Goal: Task Accomplishment & Management: Use online tool/utility

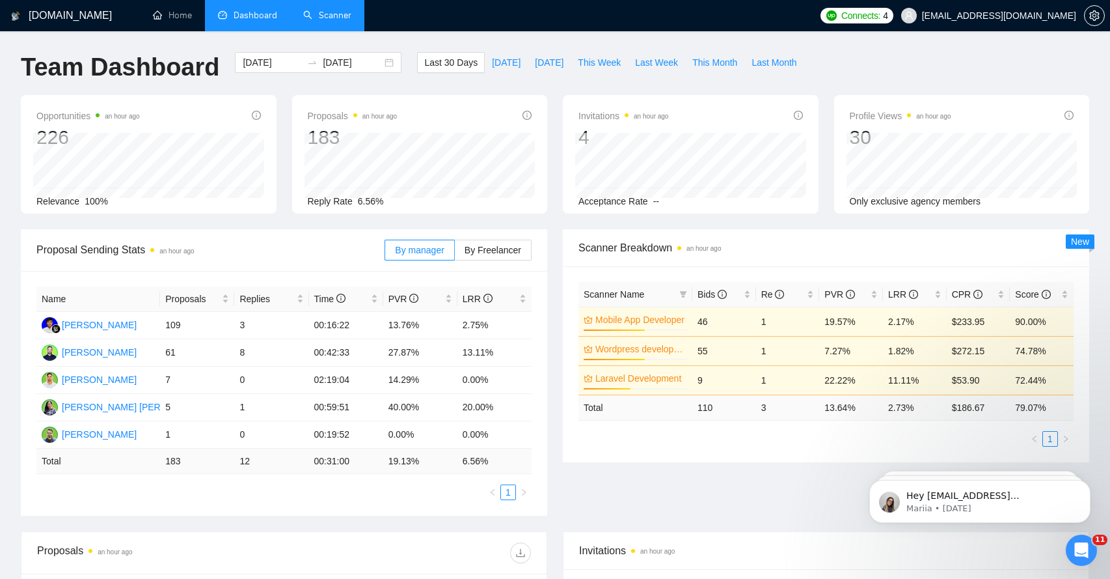
click at [340, 10] on link "Scanner" at bounding box center [327, 15] width 48 height 11
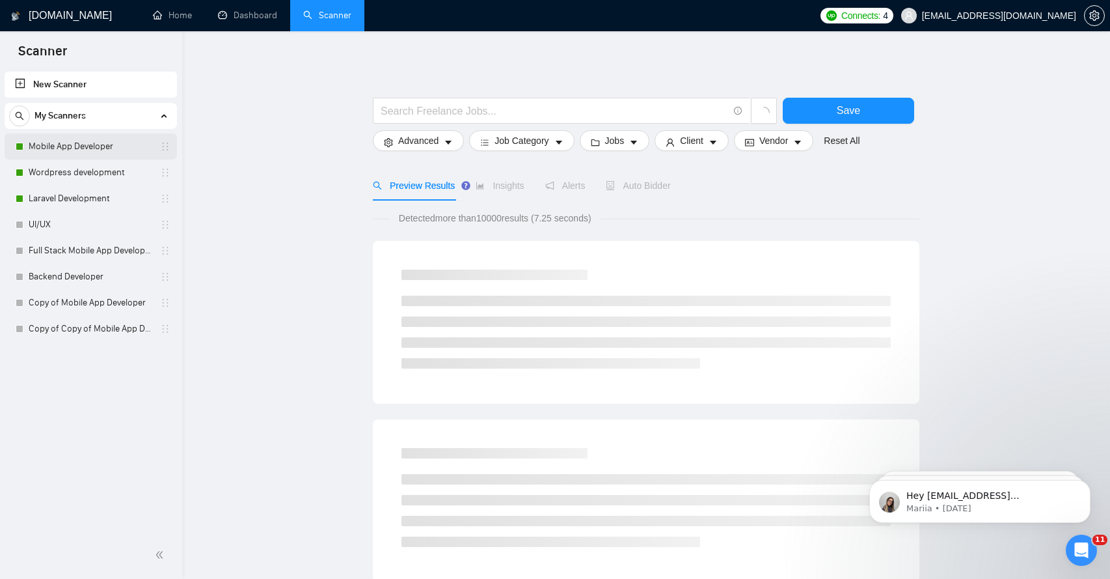
click at [103, 153] on link "Mobile App Developer" at bounding box center [91, 146] width 124 height 26
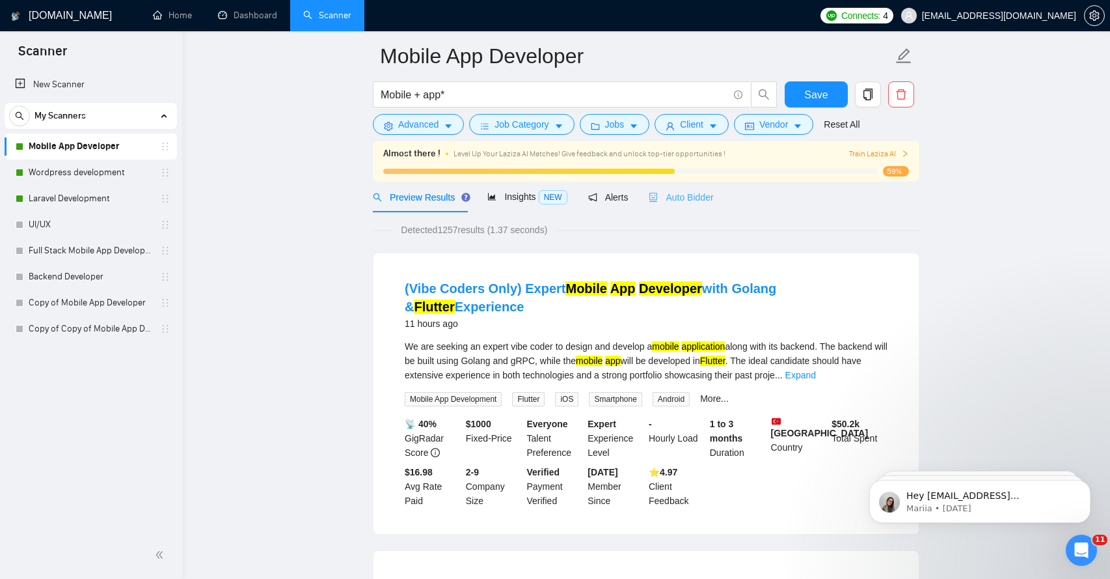
scroll to position [18, 0]
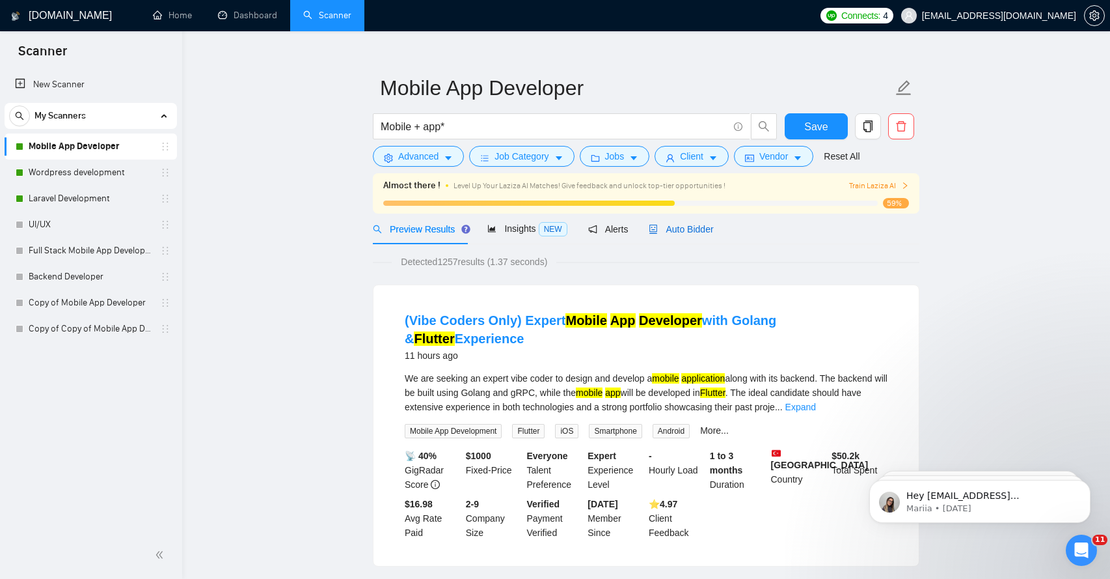
click at [695, 233] on span "Auto Bidder" at bounding box center [681, 229] width 64 height 10
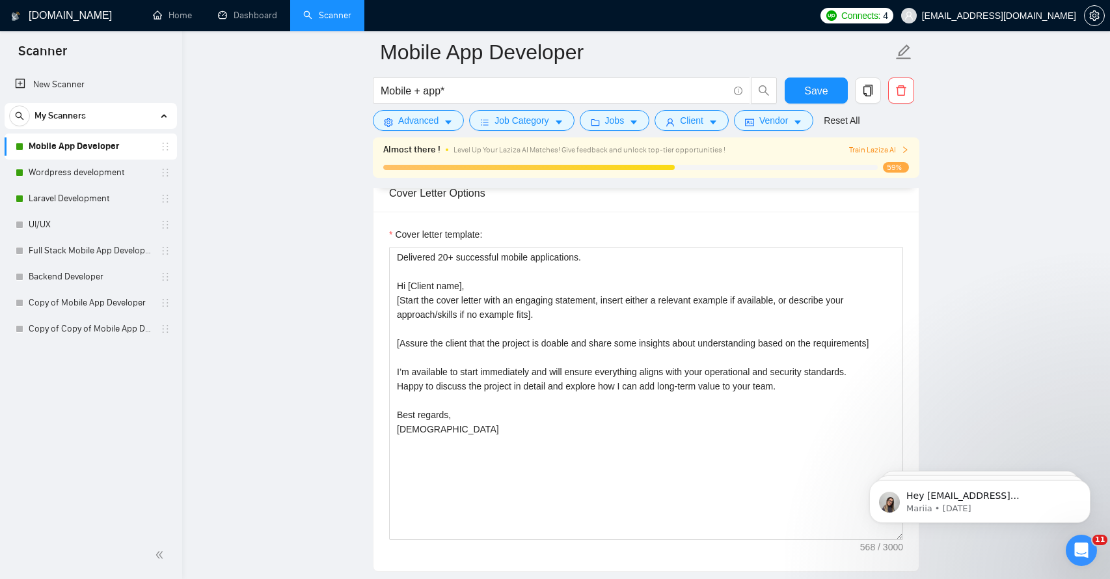
scroll to position [1467, 0]
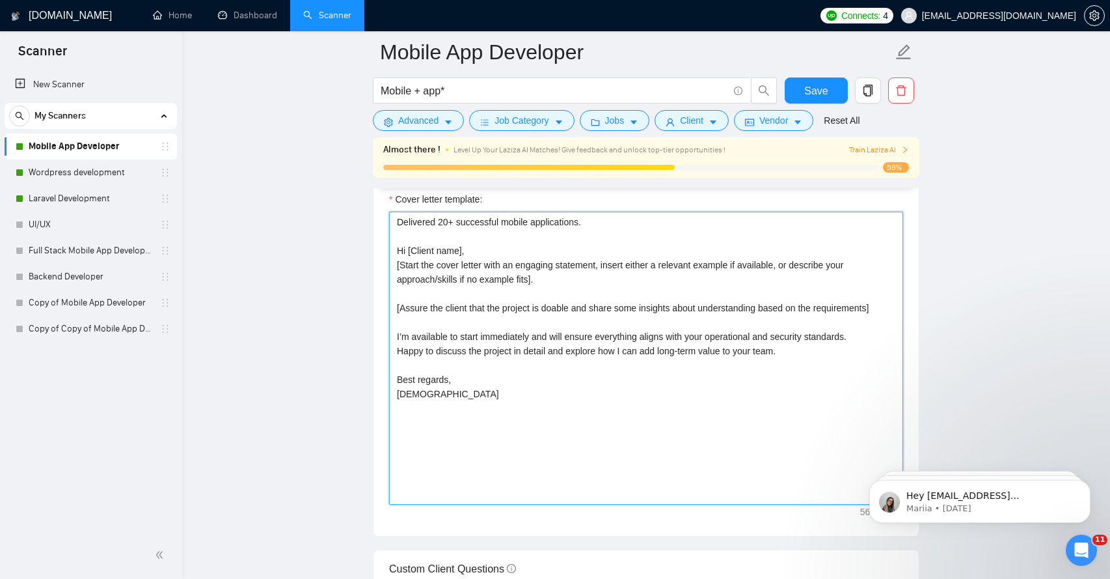
click at [428, 420] on textarea "Delivered 20+ successful mobile applications. Hi [Client name], [Start the cove…" at bounding box center [646, 358] width 514 height 293
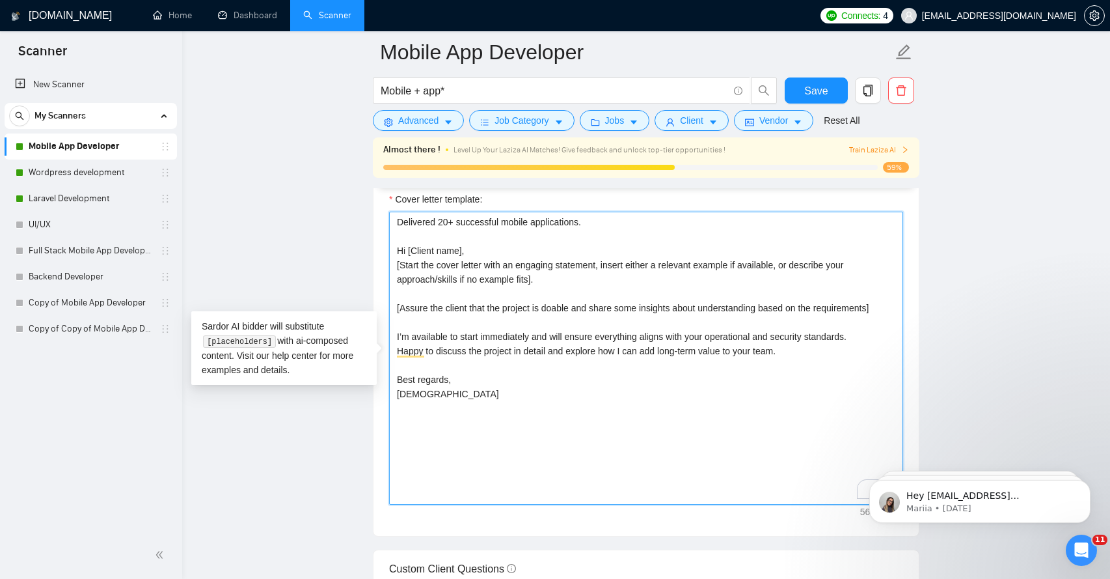
paste textarea "Top Rated Plus on Upwork"
type textarea "Delivered 20+ successful mobile applications. Hi [Client name], [Start the cove…"
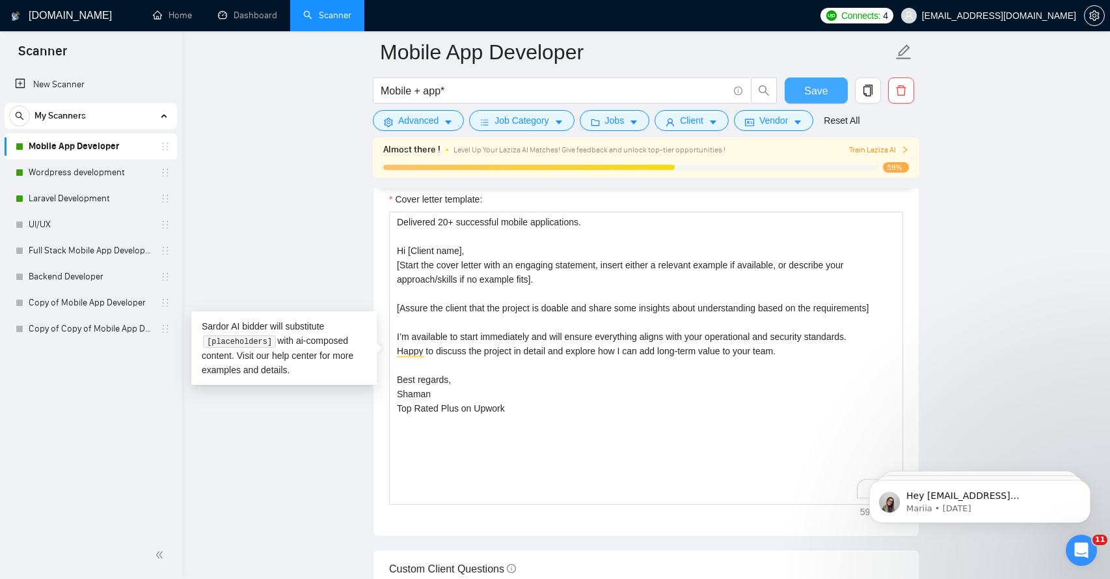
click at [831, 96] on button "Save" at bounding box center [816, 90] width 63 height 26
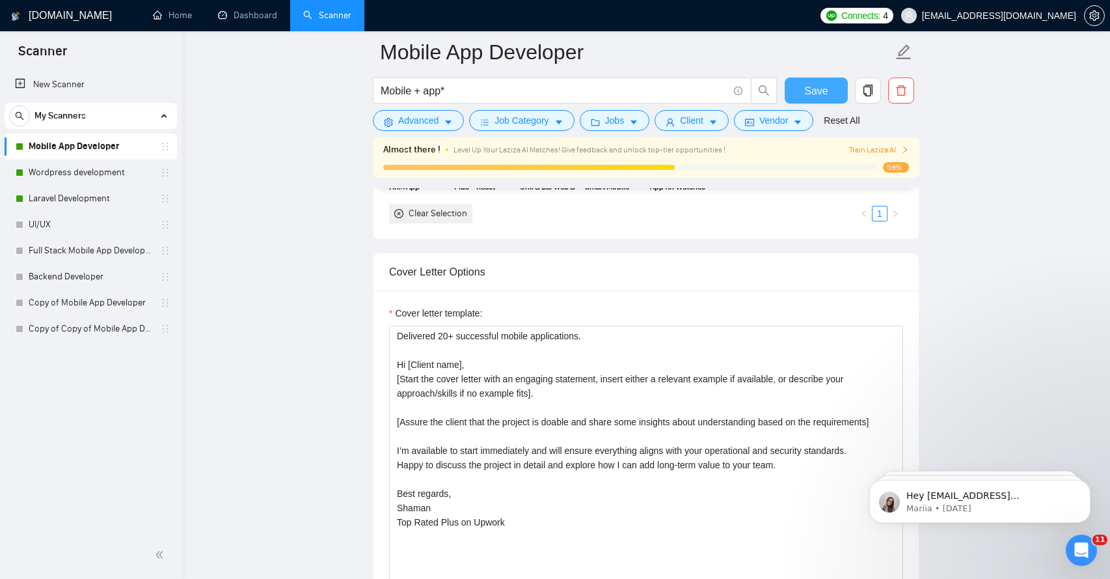
scroll to position [1401, 0]
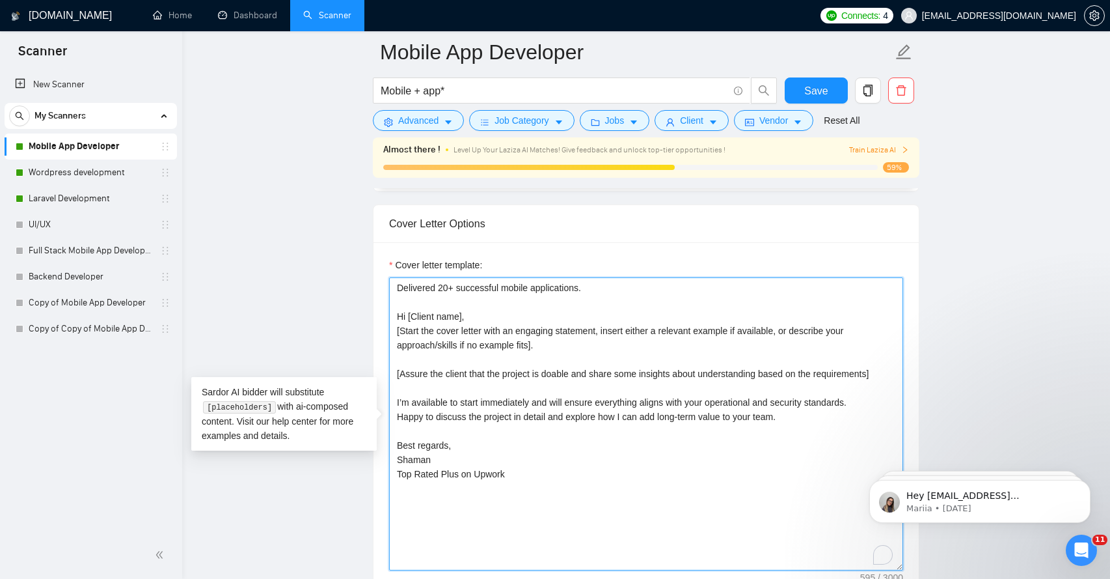
drag, startPoint x: 517, startPoint y: 474, endPoint x: 399, endPoint y: 472, distance: 118.5
click at [399, 472] on textarea "Delivered 20+ successful mobile applications. Hi [Client name], [Start the cove…" at bounding box center [646, 423] width 514 height 293
click at [398, 290] on textarea "Delivered 20+ successful mobile applications. Hi [Client name], [Start the cove…" at bounding box center [646, 423] width 514 height 293
paste textarea "Top Rated Plus on Upwork"
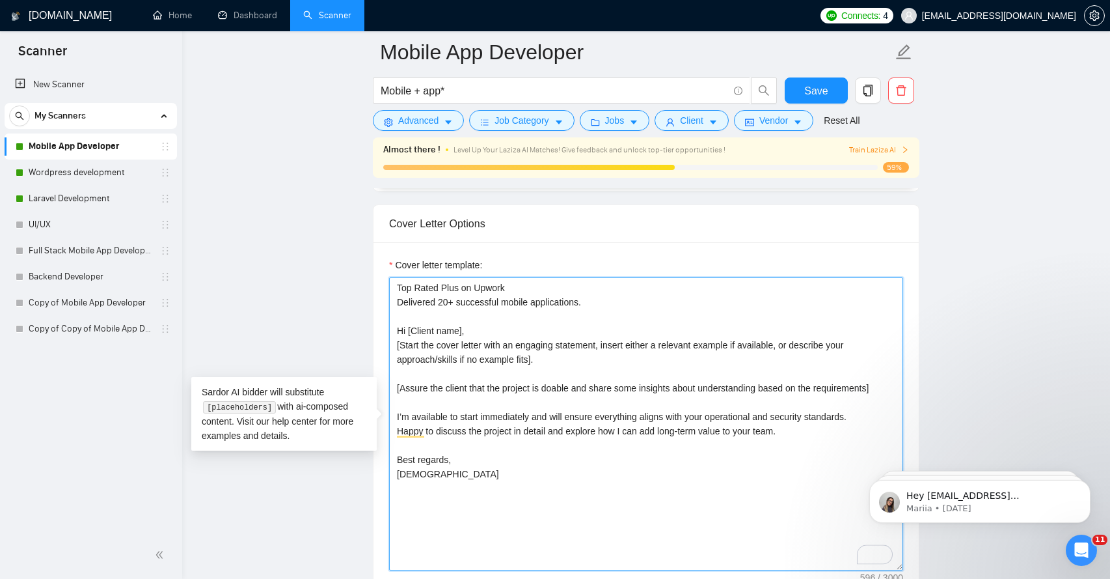
click at [400, 292] on textarea "Top Rated Plus on Upwork Delivered 20+ successful mobile applications. Hi [Clie…" at bounding box center [646, 423] width 514 height 293
type textarea "Top Rated Plus on Upwork Delivered 20+ successful mobile applications. Hi [Clie…"
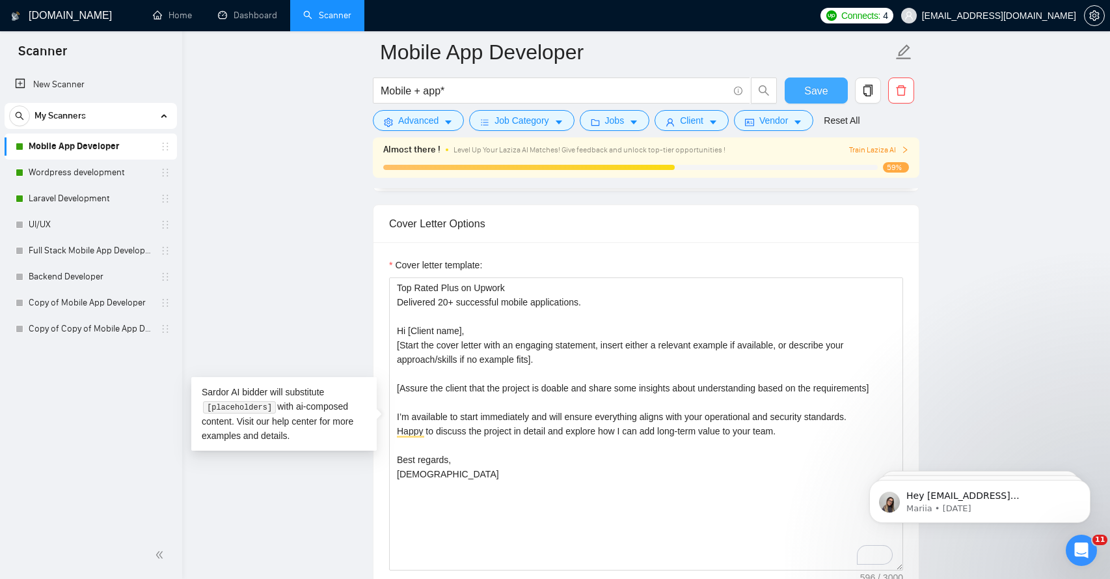
click at [821, 96] on span "Save" at bounding box center [816, 91] width 23 height 16
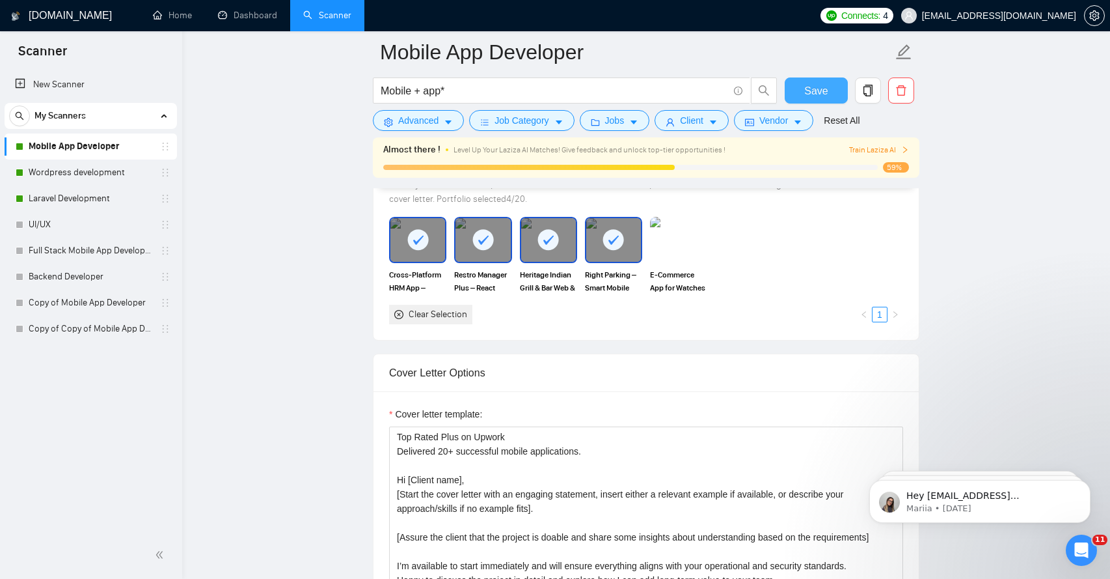
scroll to position [1160, 0]
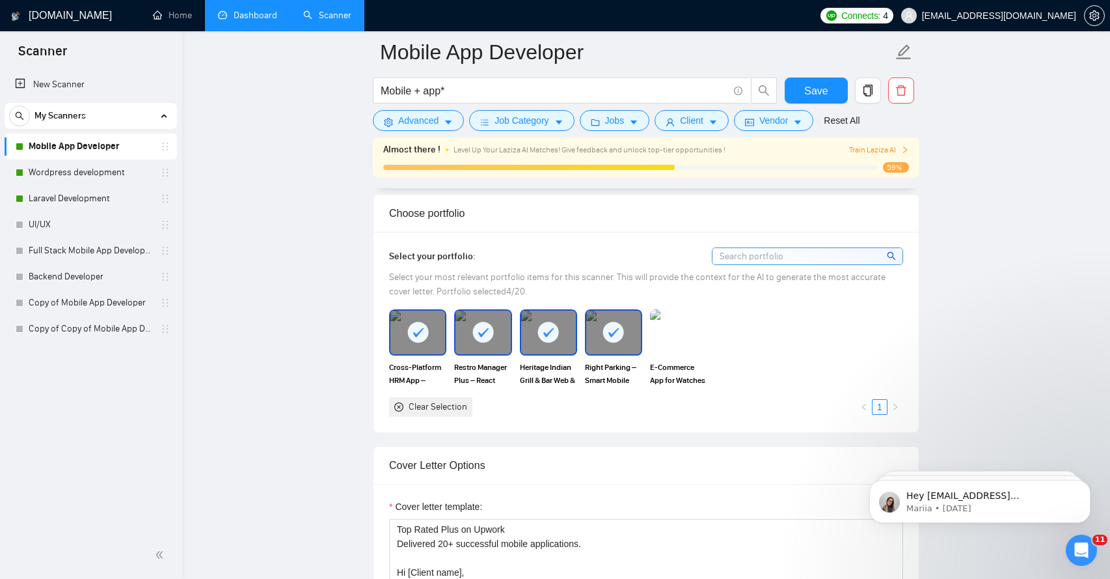
click at [243, 14] on link "Dashboard" at bounding box center [247, 15] width 59 height 11
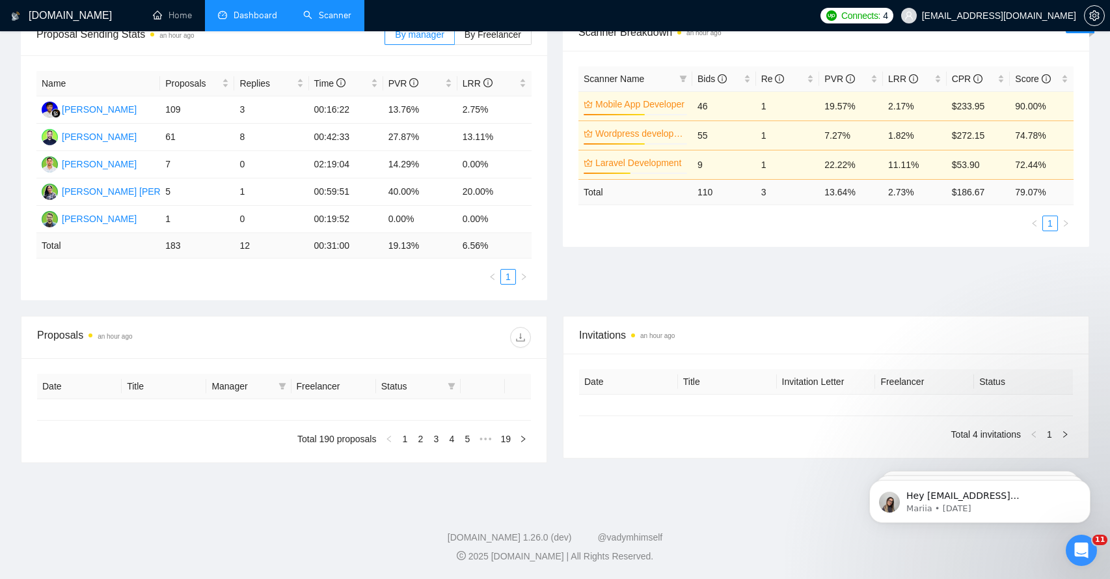
type input "[DATE]"
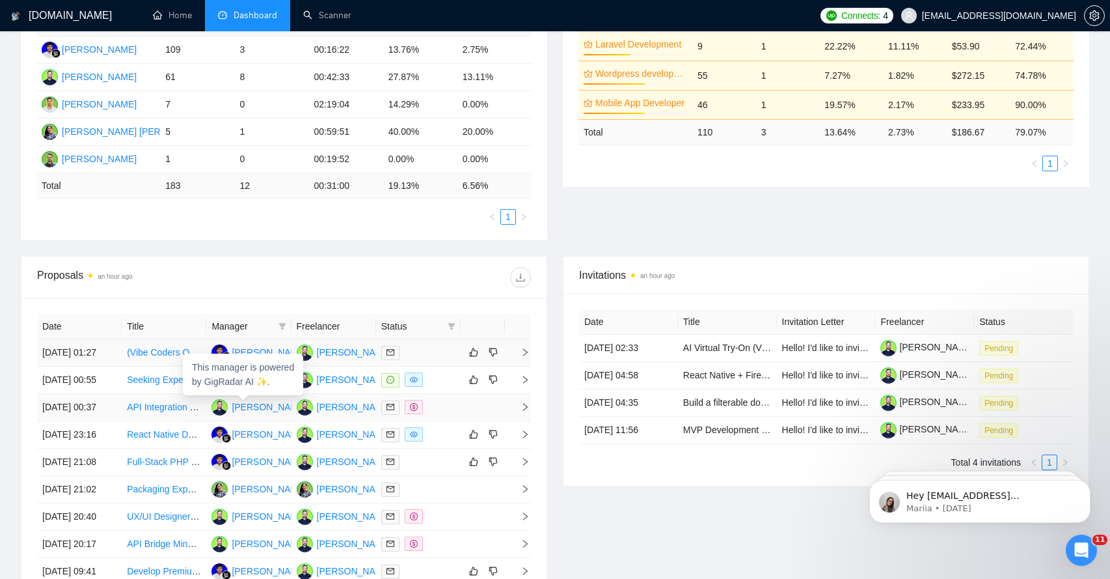
scroll to position [276, 0]
click at [527, 362] on td at bounding box center [518, 351] width 26 height 27
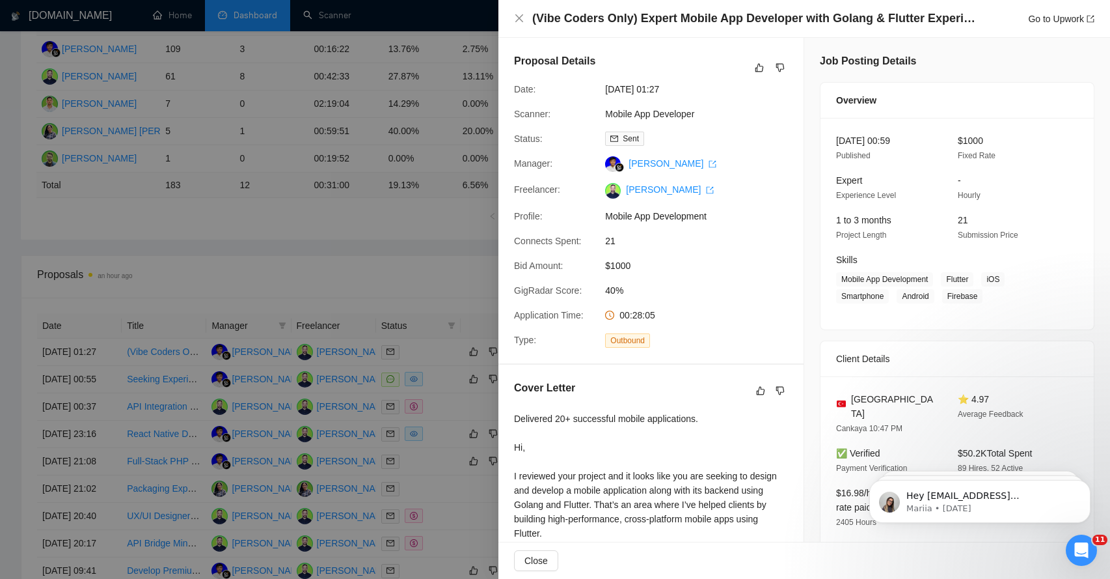
click at [555, 23] on h4 "(Vibe Coders Only) Expert Mobile App Developer with Golang & Flutter Experience" at bounding box center [756, 18] width 449 height 16
drag, startPoint x: 555, startPoint y: 23, endPoint x: 564, endPoint y: 22, distance: 9.8
click at [564, 23] on h4 "(Vibe Coders Only) Expert Mobile App Developer with Golang & Flutter Experience" at bounding box center [756, 18] width 449 height 16
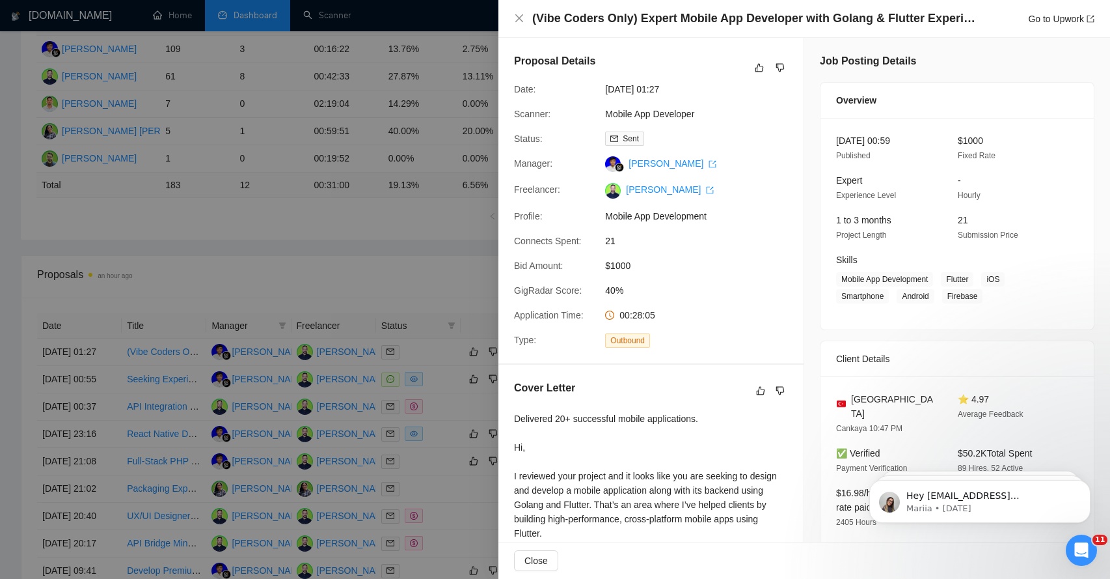
click at [243, 250] on div at bounding box center [555, 289] width 1110 height 579
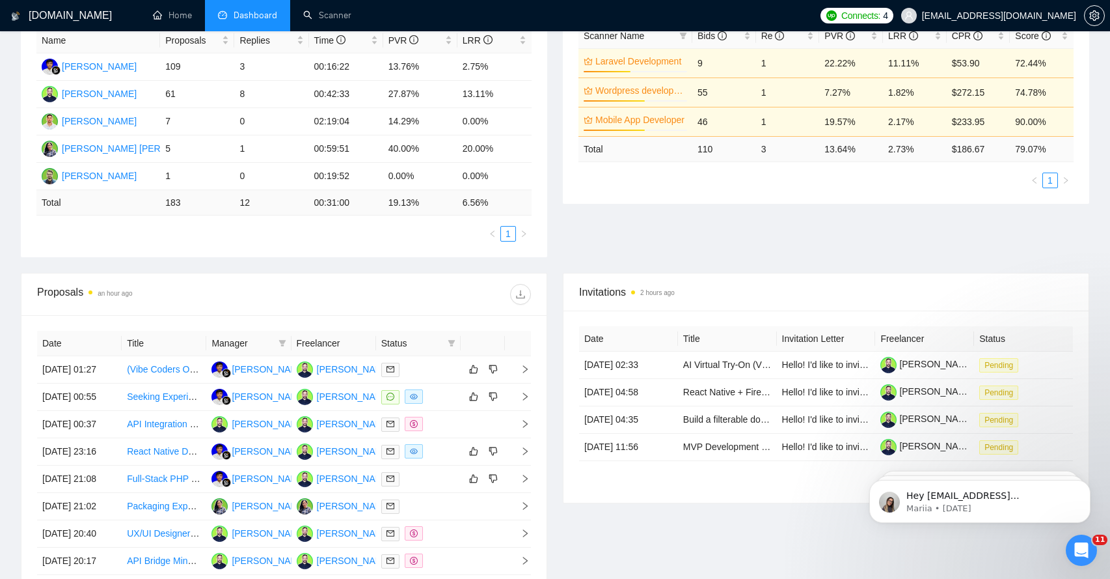
scroll to position [229, 0]
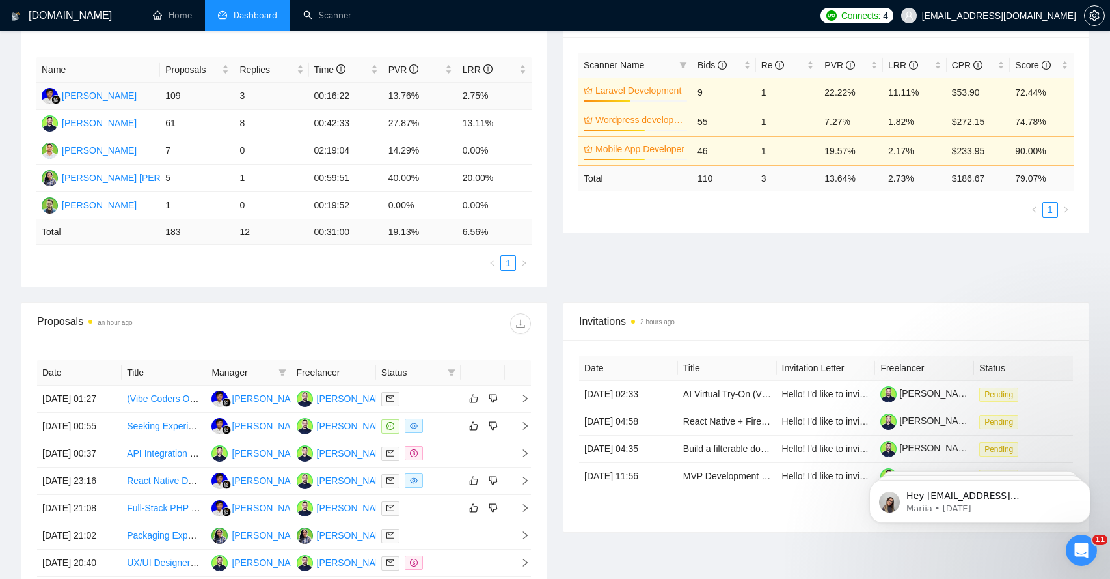
click at [169, 98] on td "109" at bounding box center [197, 96] width 74 height 27
click at [168, 117] on td "61" at bounding box center [197, 123] width 74 height 27
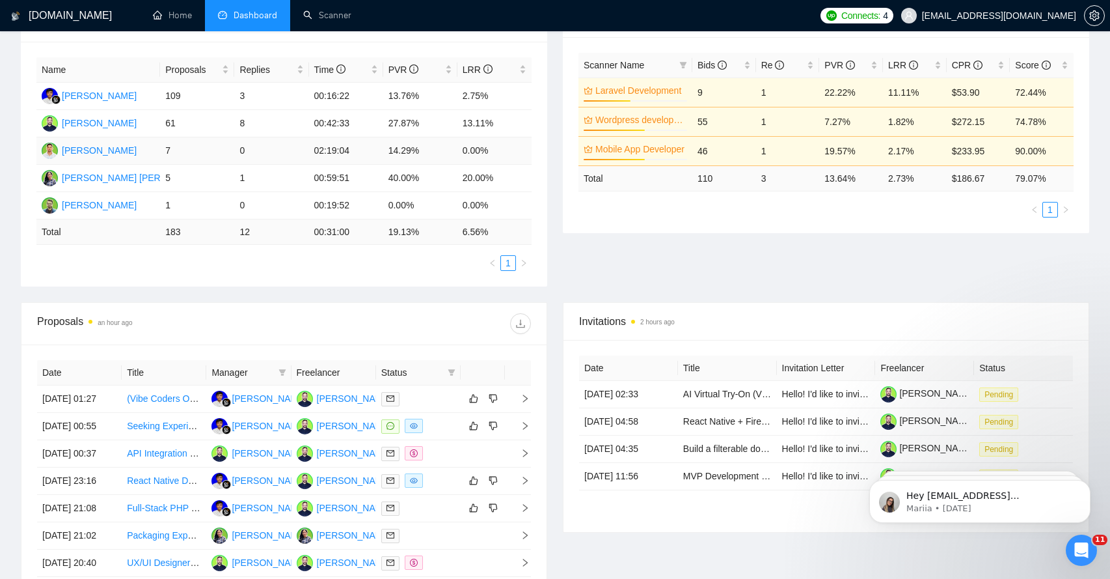
click at [168, 145] on td "7" at bounding box center [197, 150] width 74 height 27
click at [174, 174] on td "5" at bounding box center [197, 178] width 74 height 27
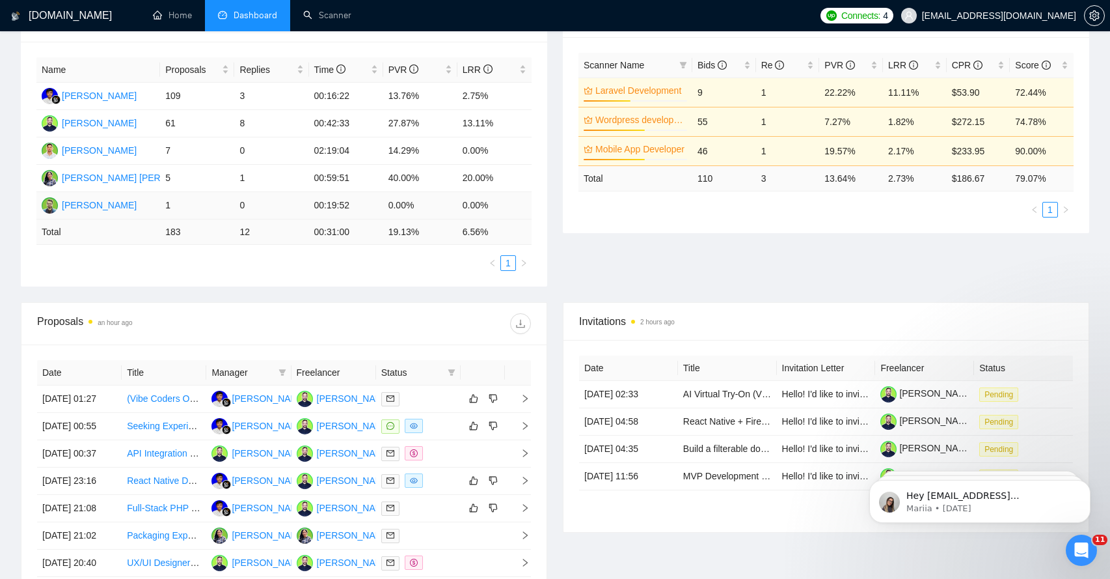
click at [174, 205] on td "1" at bounding box center [197, 205] width 74 height 27
click at [178, 225] on td "183" at bounding box center [197, 231] width 74 height 25
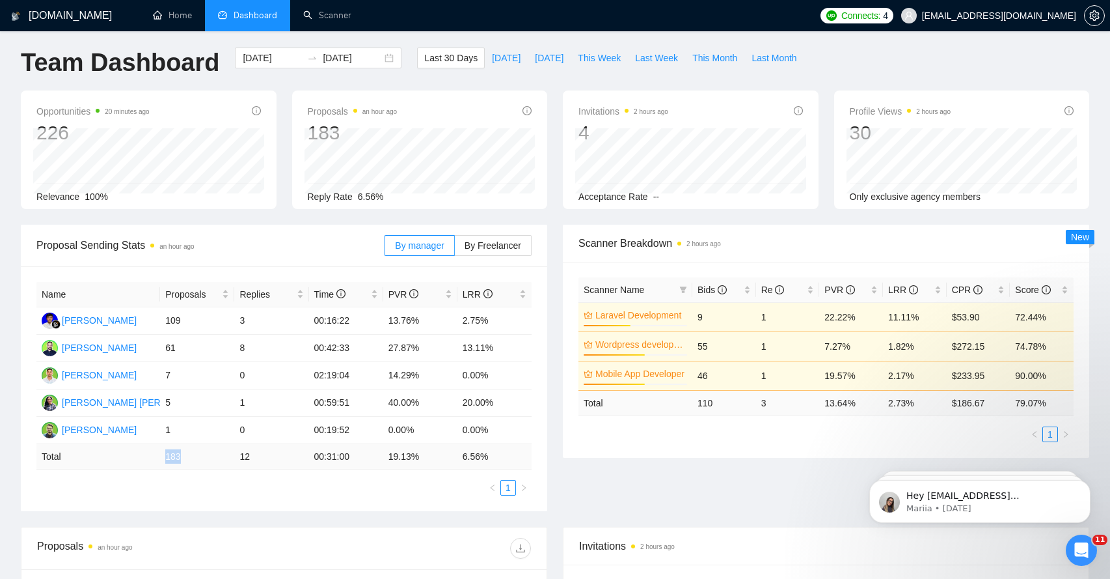
scroll to position [0, 0]
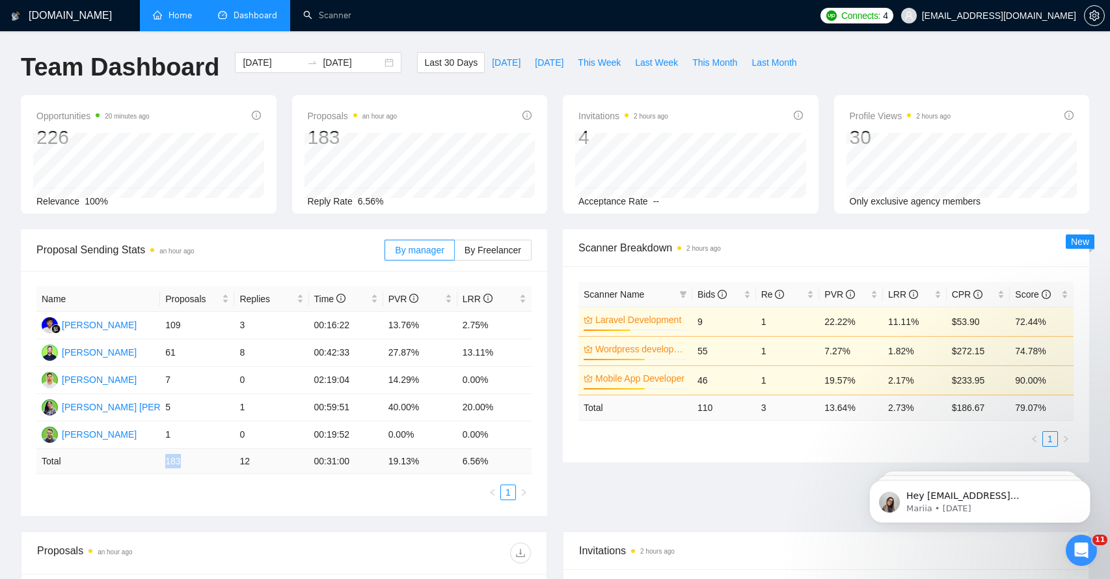
click at [186, 21] on link "Home" at bounding box center [172, 15] width 39 height 11
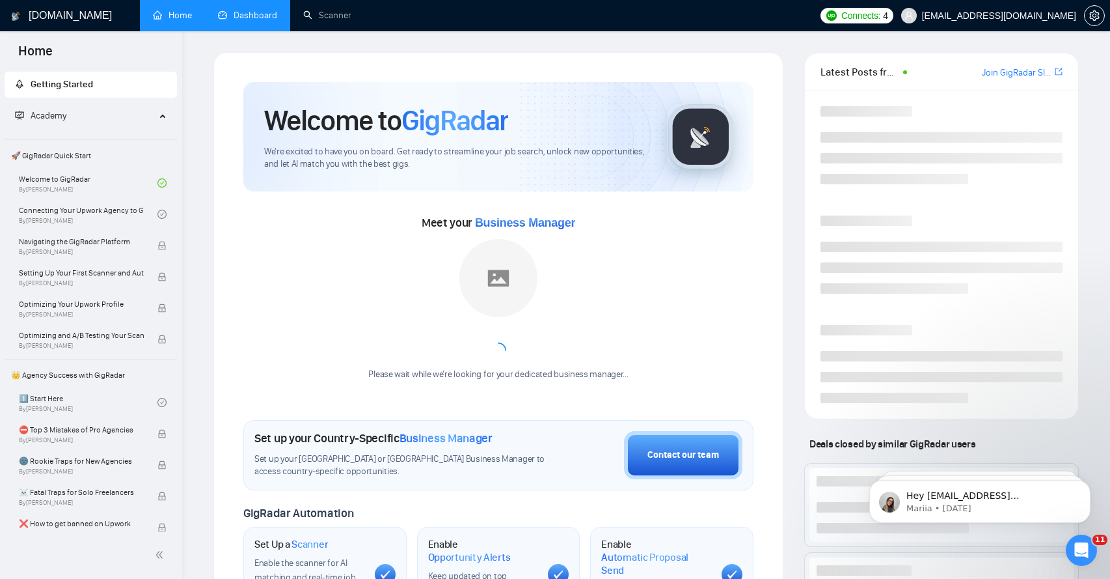
click at [238, 17] on link "Dashboard" at bounding box center [247, 15] width 59 height 11
